Goal: Information Seeking & Learning: Understand process/instructions

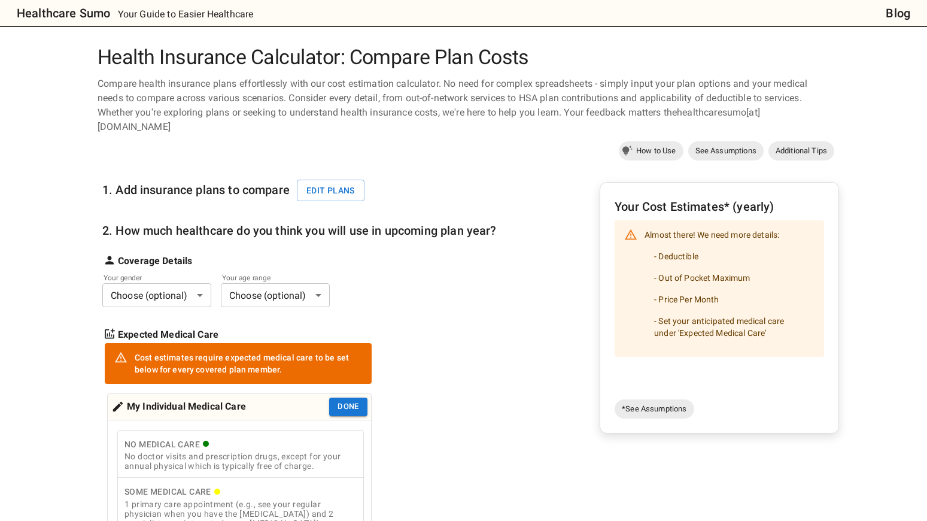
scroll to position [60, 0]
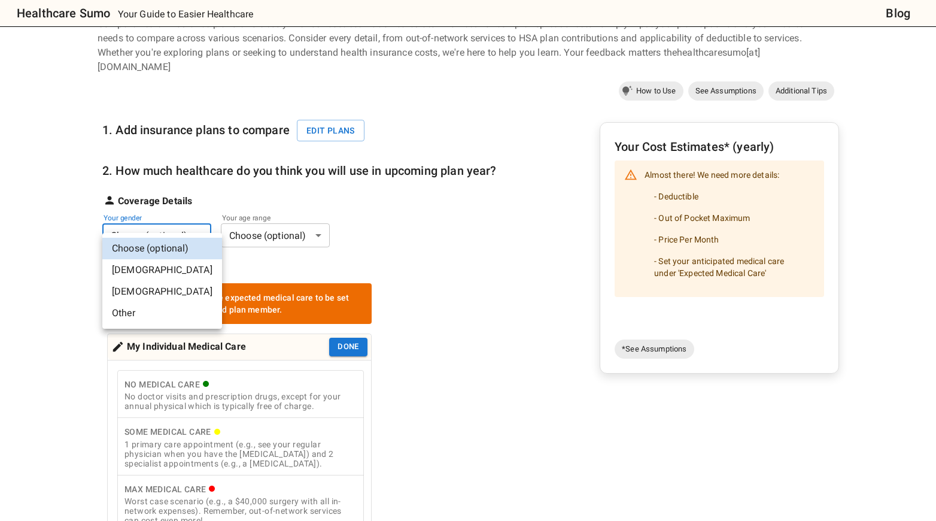
click at [196, 217] on body "Healthcare Sumo Your Guide to Easier Healthcare Blog Health Insurance Calculato…" at bounding box center [468, 514] width 936 height 1148
click at [163, 274] on li "[DEMOGRAPHIC_DATA]" at bounding box center [162, 270] width 120 height 22
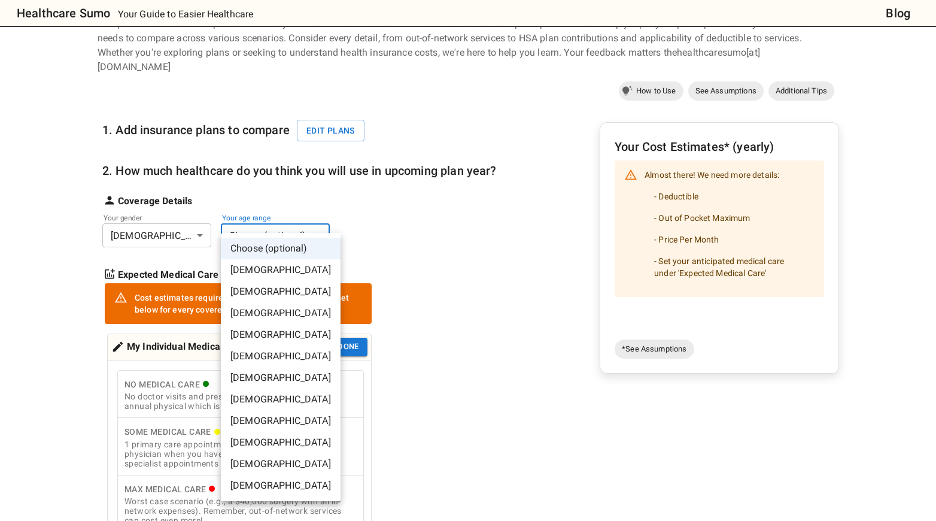
click at [275, 225] on body "Healthcare Sumo Your Guide to Easier Healthcare Blog Health Insurance Calculato…" at bounding box center [468, 514] width 936 height 1148
click at [274, 484] on li "[DEMOGRAPHIC_DATA]" at bounding box center [281, 486] width 120 height 22
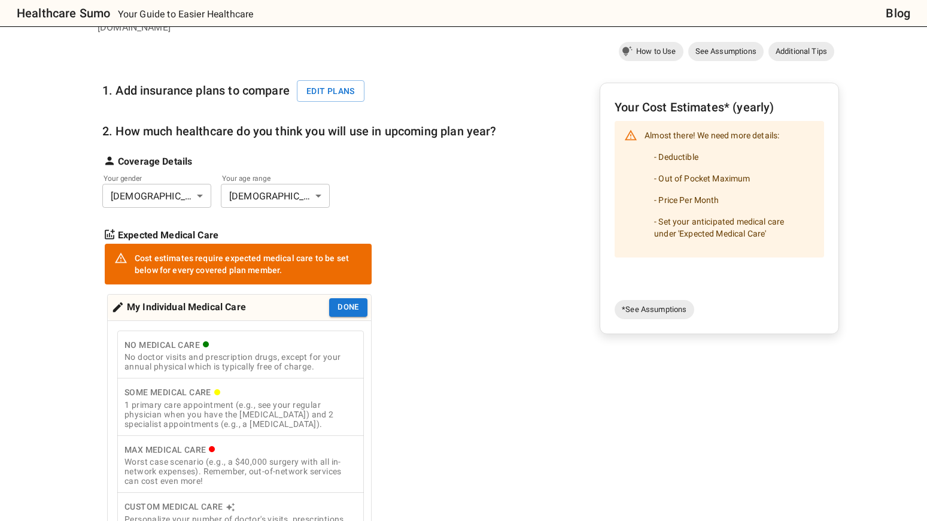
scroll to position [180, 0]
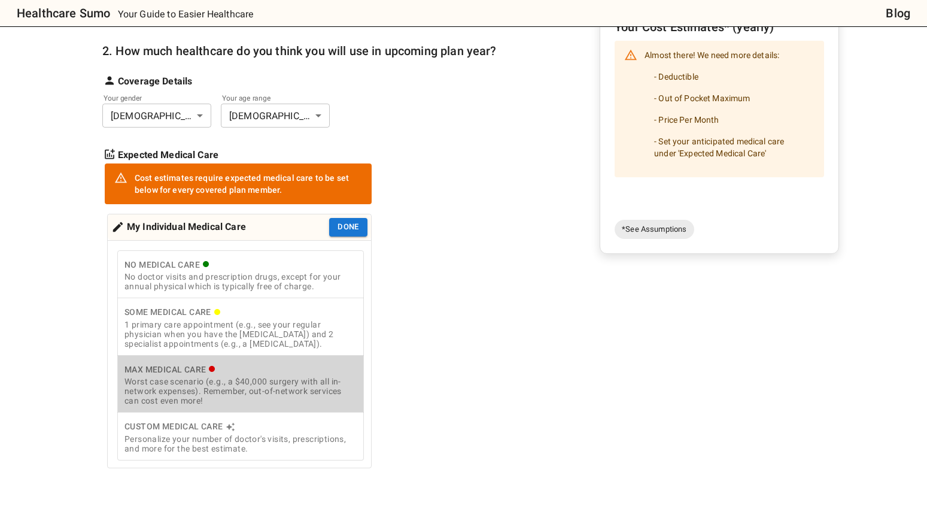
click at [275, 380] on div "Worst case scenario (e.g., a $40,000 surgery with all in-network expenses). Rem…" at bounding box center [241, 391] width 232 height 29
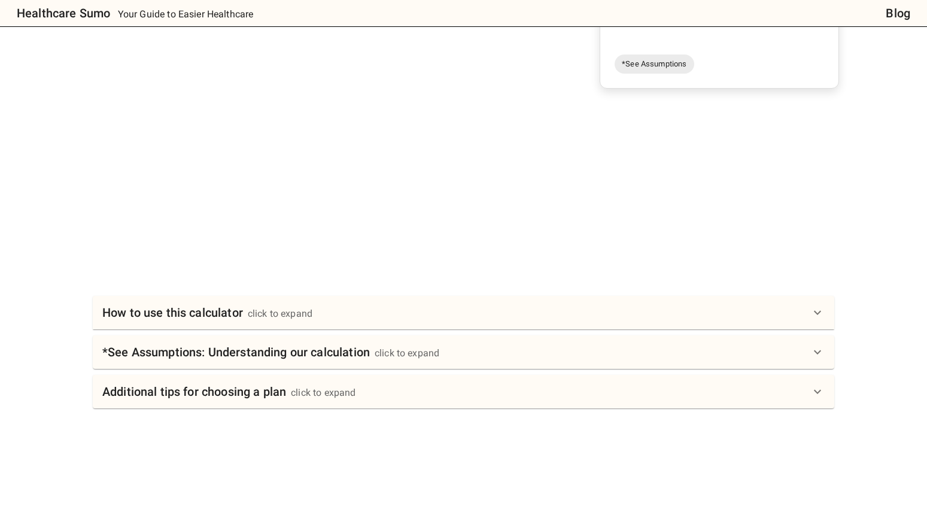
scroll to position [359, 0]
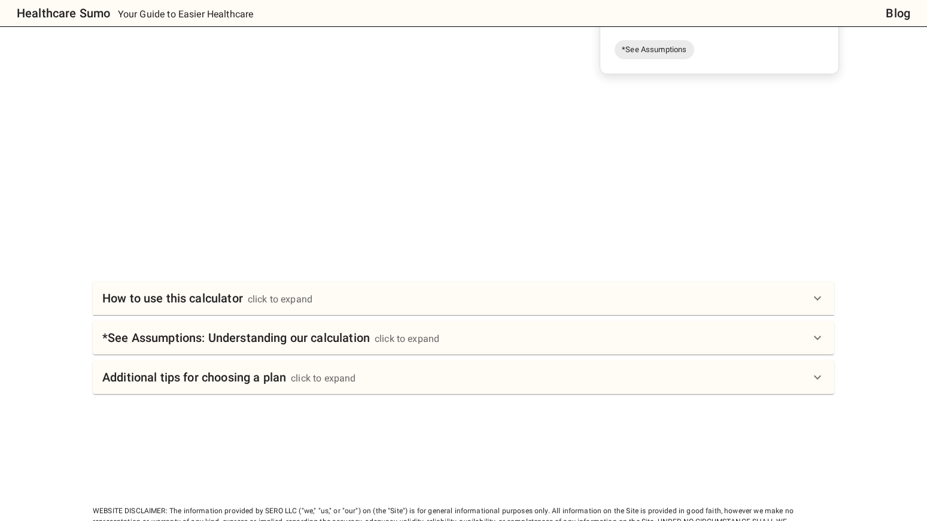
click at [355, 290] on div "How to use this calculator click to expand" at bounding box center [456, 298] width 708 height 19
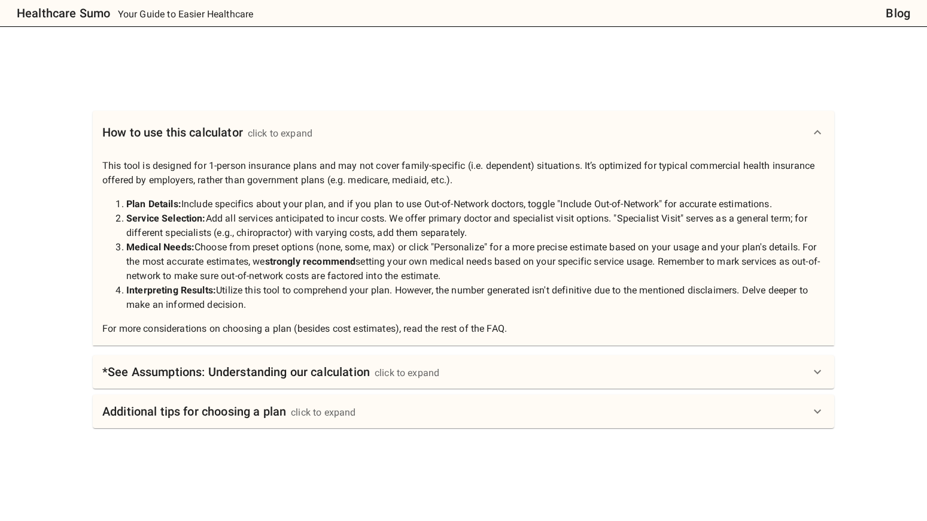
scroll to position [599, 0]
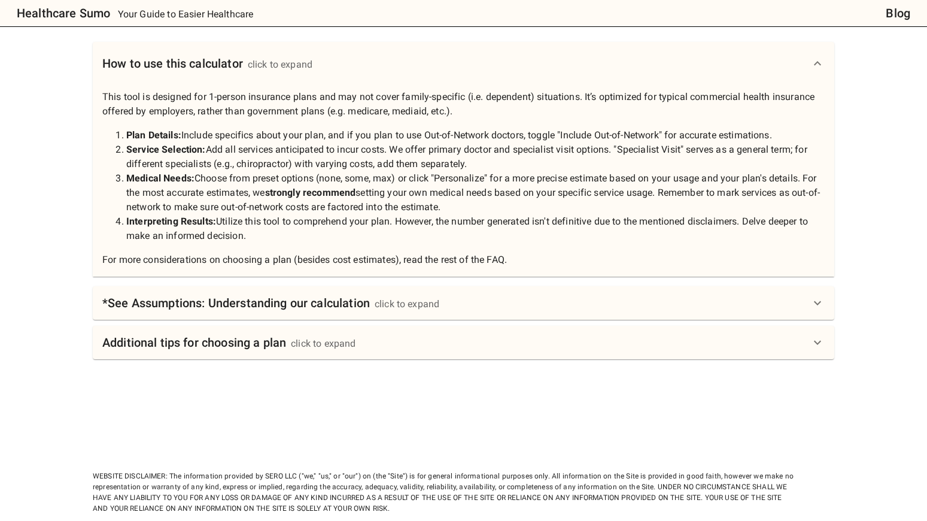
click at [407, 297] on div "click to expand" at bounding box center [407, 304] width 65 height 14
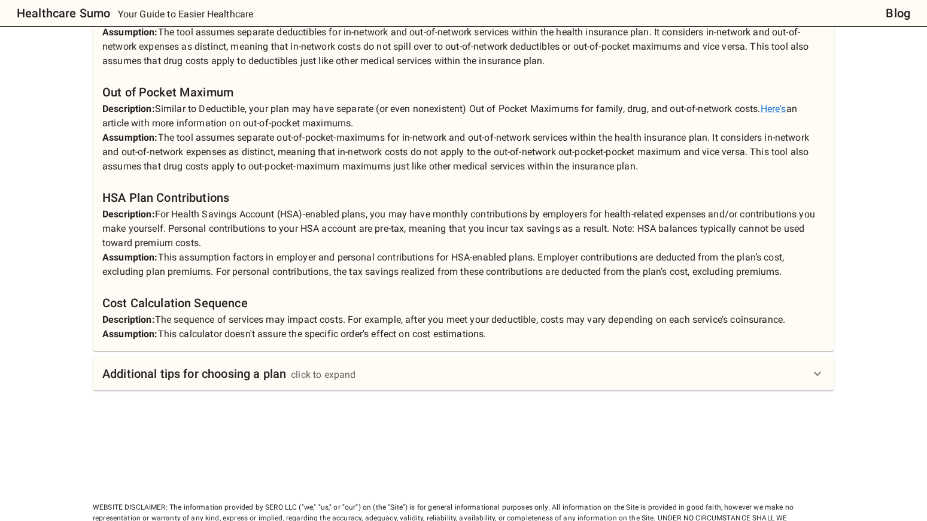
scroll to position [1197, 0]
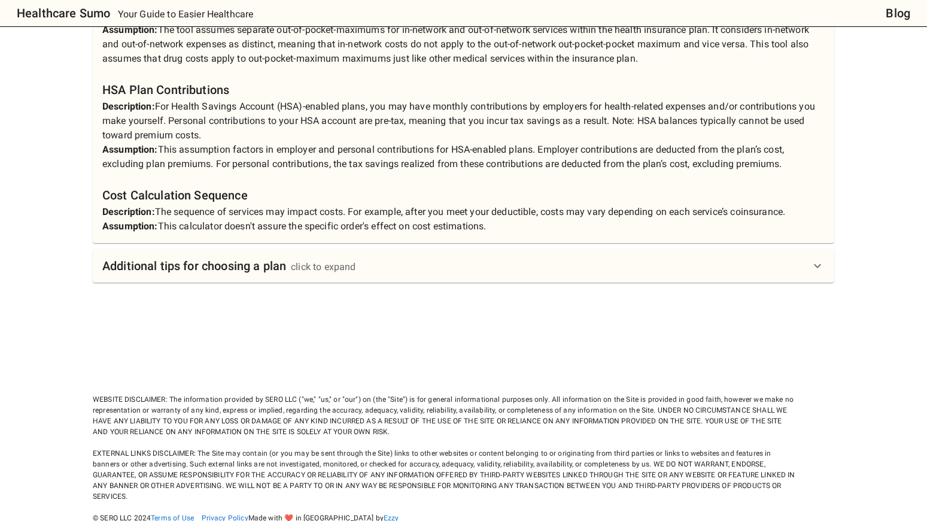
click at [386, 256] on div "Additional tips for choosing a plan click to expand" at bounding box center [456, 265] width 708 height 19
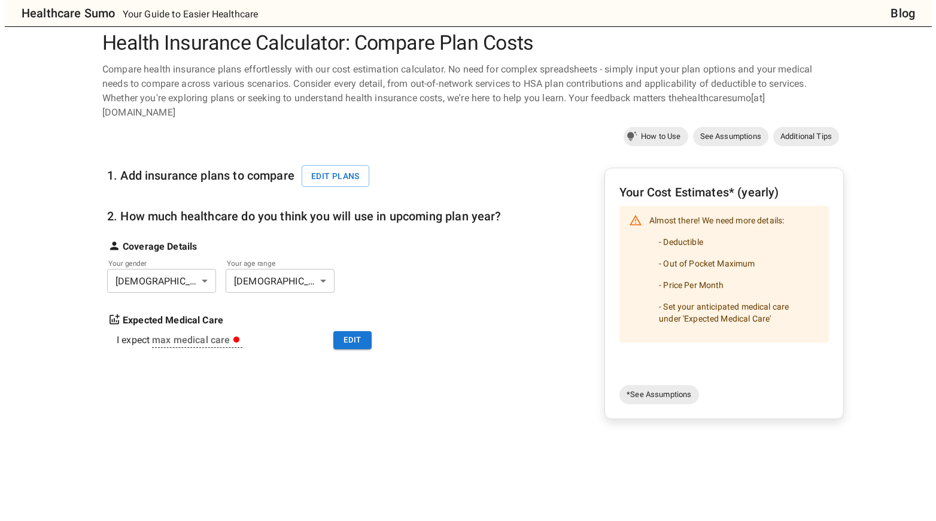
scroll to position [0, 0]
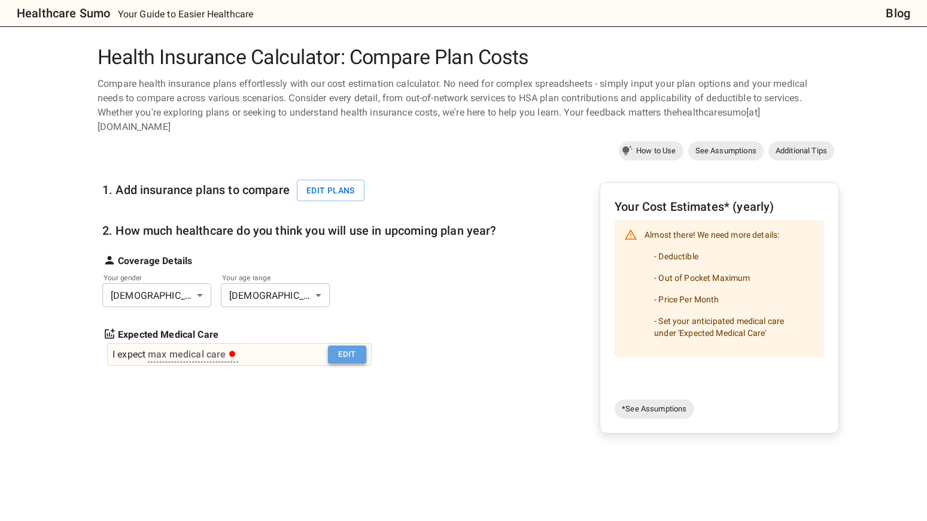
click at [349, 345] on button "Edit" at bounding box center [347, 354] width 38 height 19
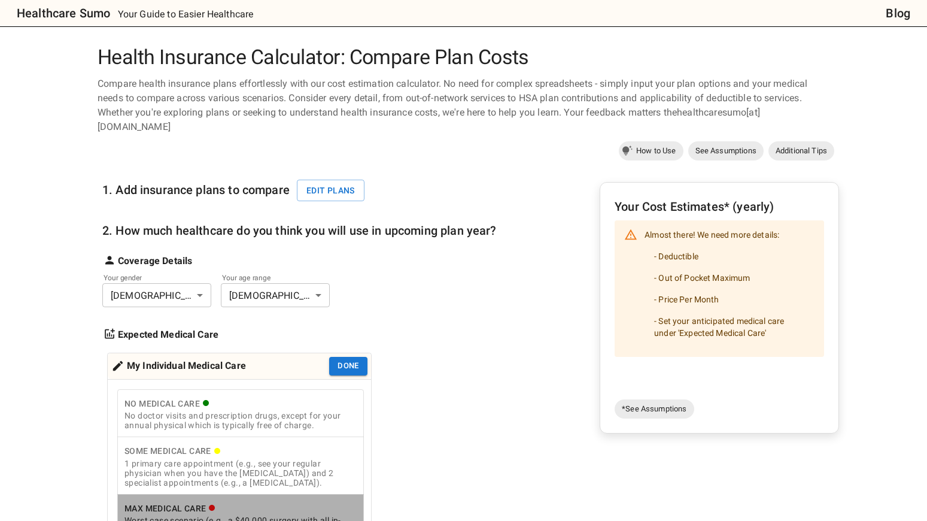
click at [220, 515] on div "Worst case scenario (e.g., a $40,000 surgery with all in-network expenses). Rem…" at bounding box center [241, 529] width 232 height 29
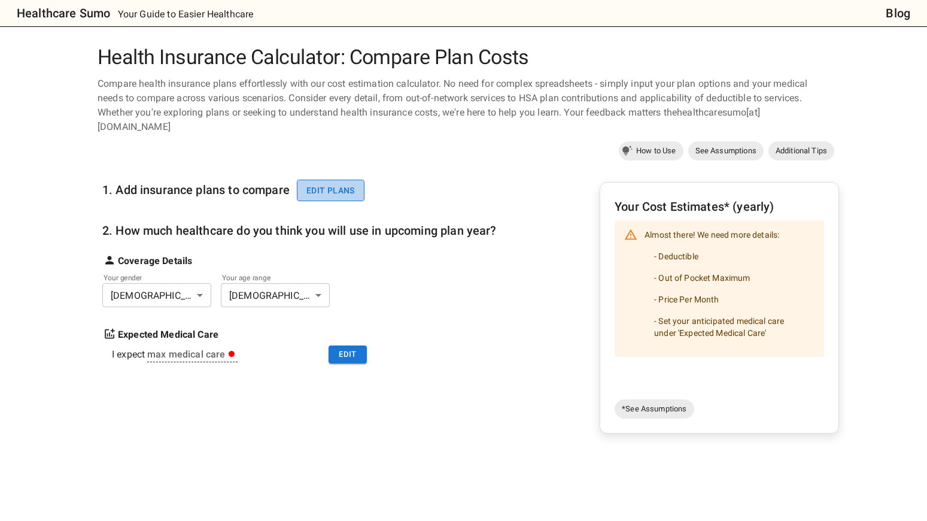
click at [340, 180] on button "Edit plans" at bounding box center [331, 191] width 68 height 22
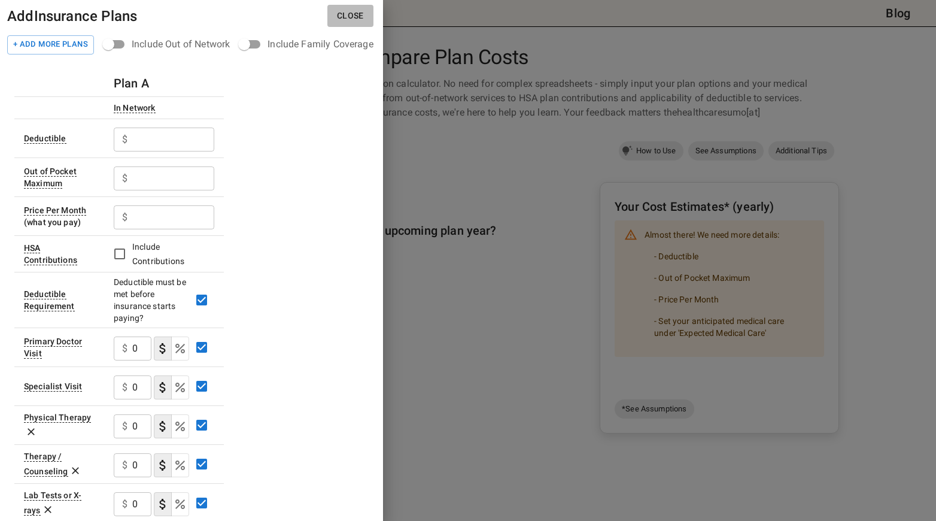
click at [357, 11] on button "Close" at bounding box center [351, 16] width 46 height 22
